Goal: Information Seeking & Learning: Check status

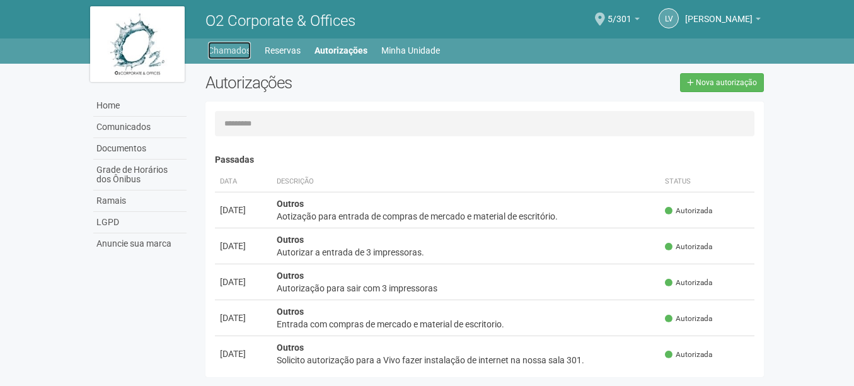
click at [227, 50] on link "Chamados" at bounding box center [229, 51] width 43 height 18
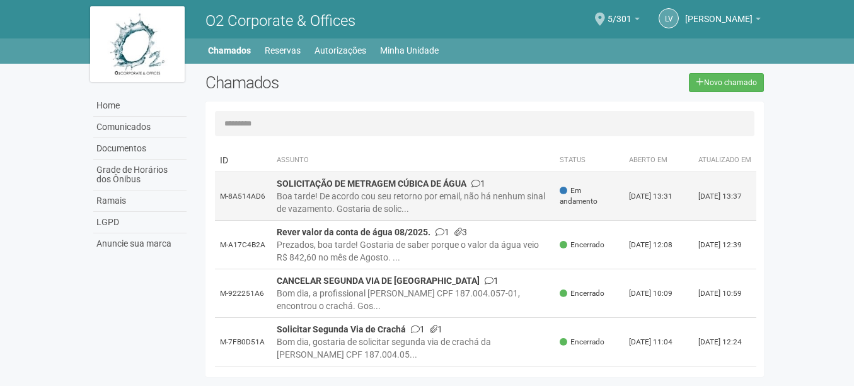
click at [445, 197] on div "Boa tarde! De acordo cou seu retorno por email, não há nenhum sinal de vazament…" at bounding box center [413, 202] width 273 height 25
